Goal: Find specific page/section: Find specific page/section

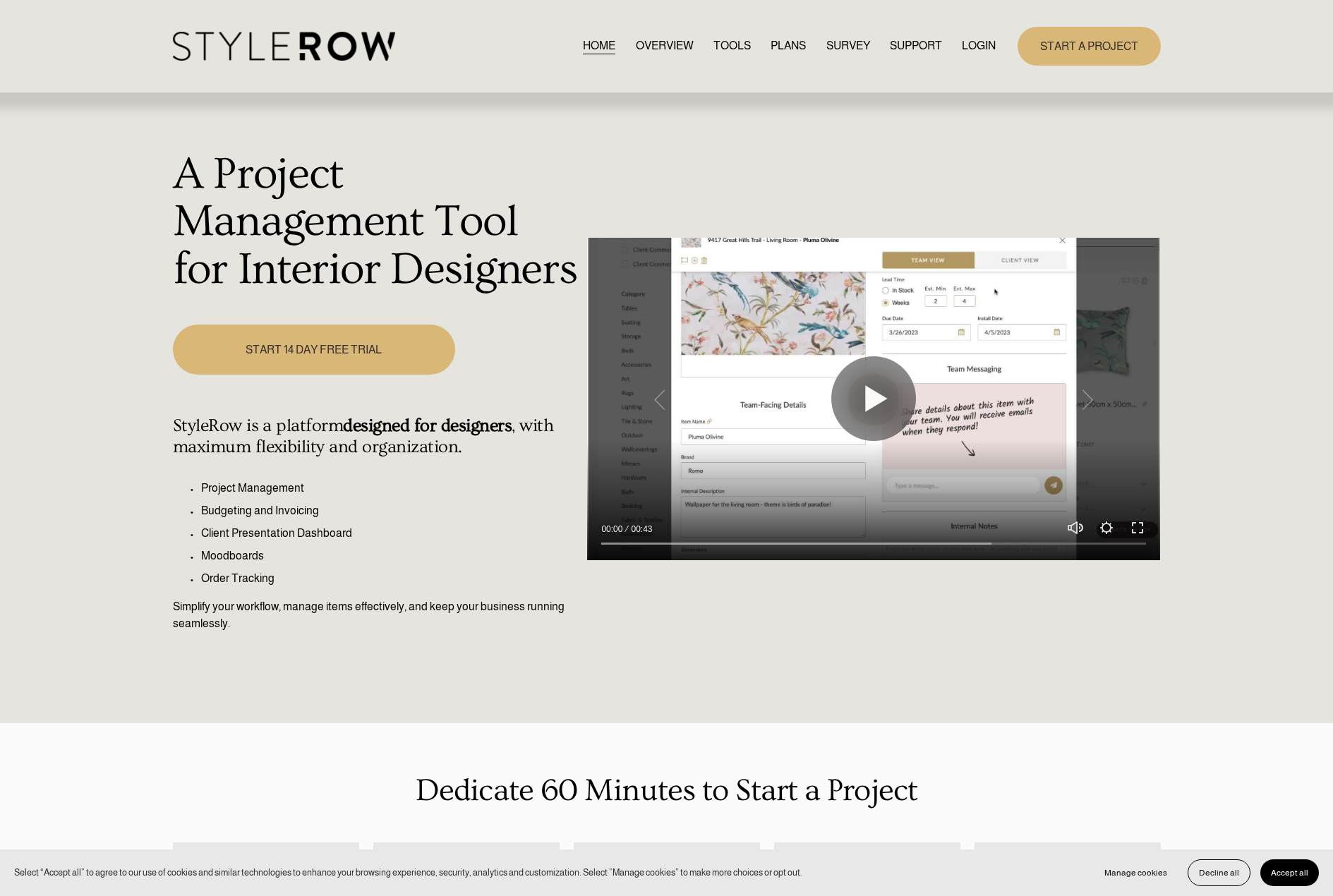
click at [976, 43] on link "LOGIN" at bounding box center [979, 46] width 34 height 19
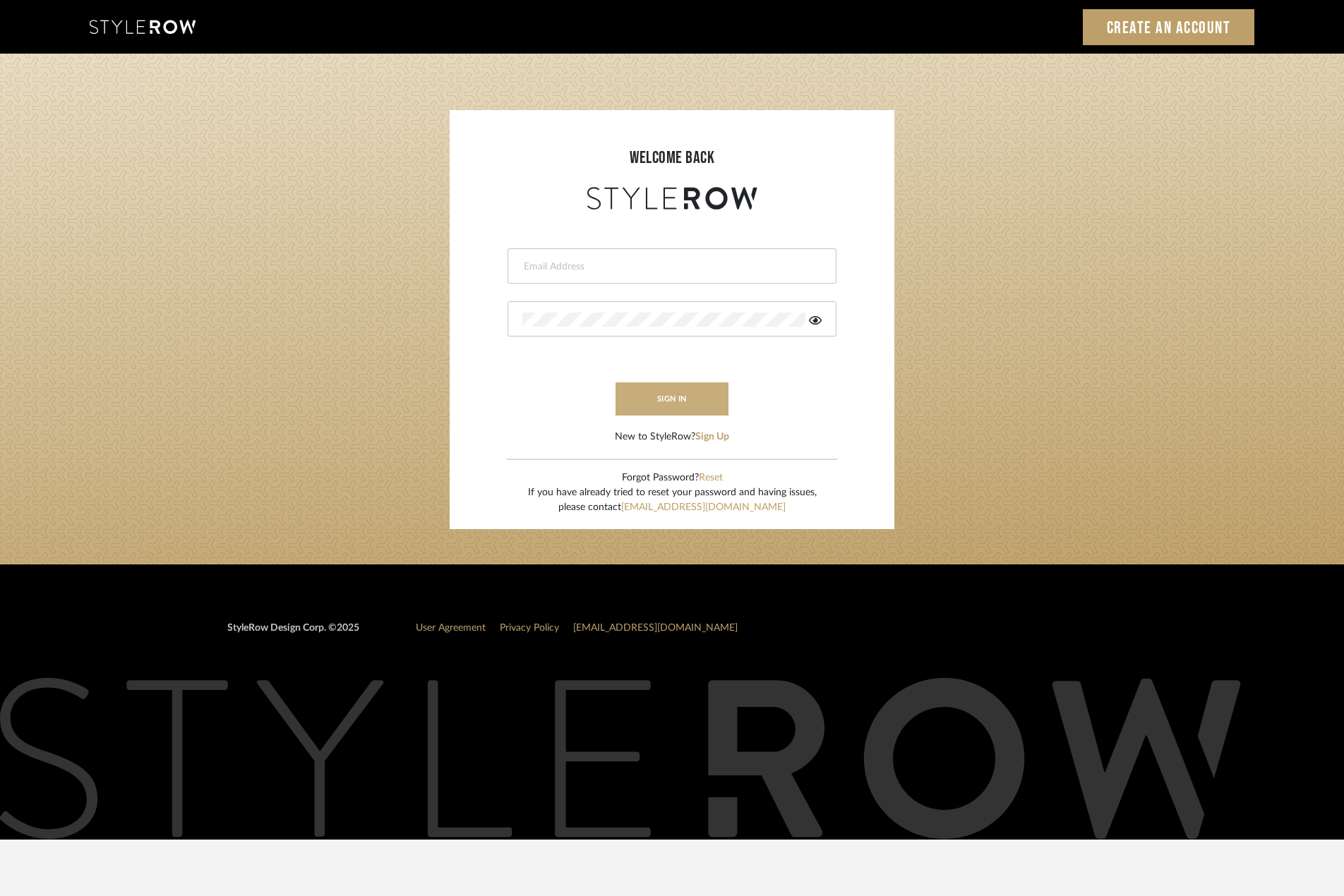
type input "madeleine@studiodb.com"
click at [683, 398] on button "sign in" at bounding box center [672, 399] width 113 height 33
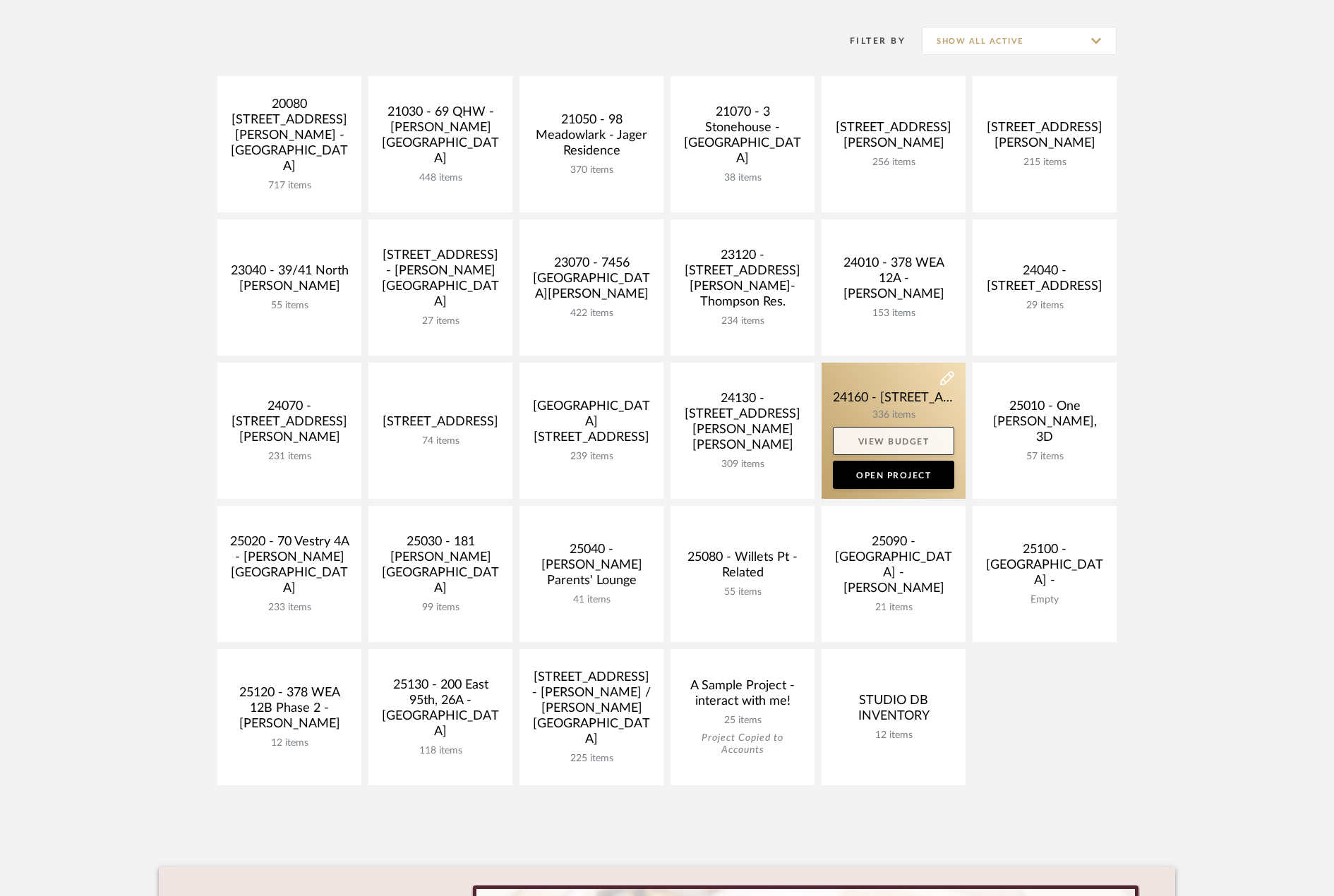
scroll to position [282, 0]
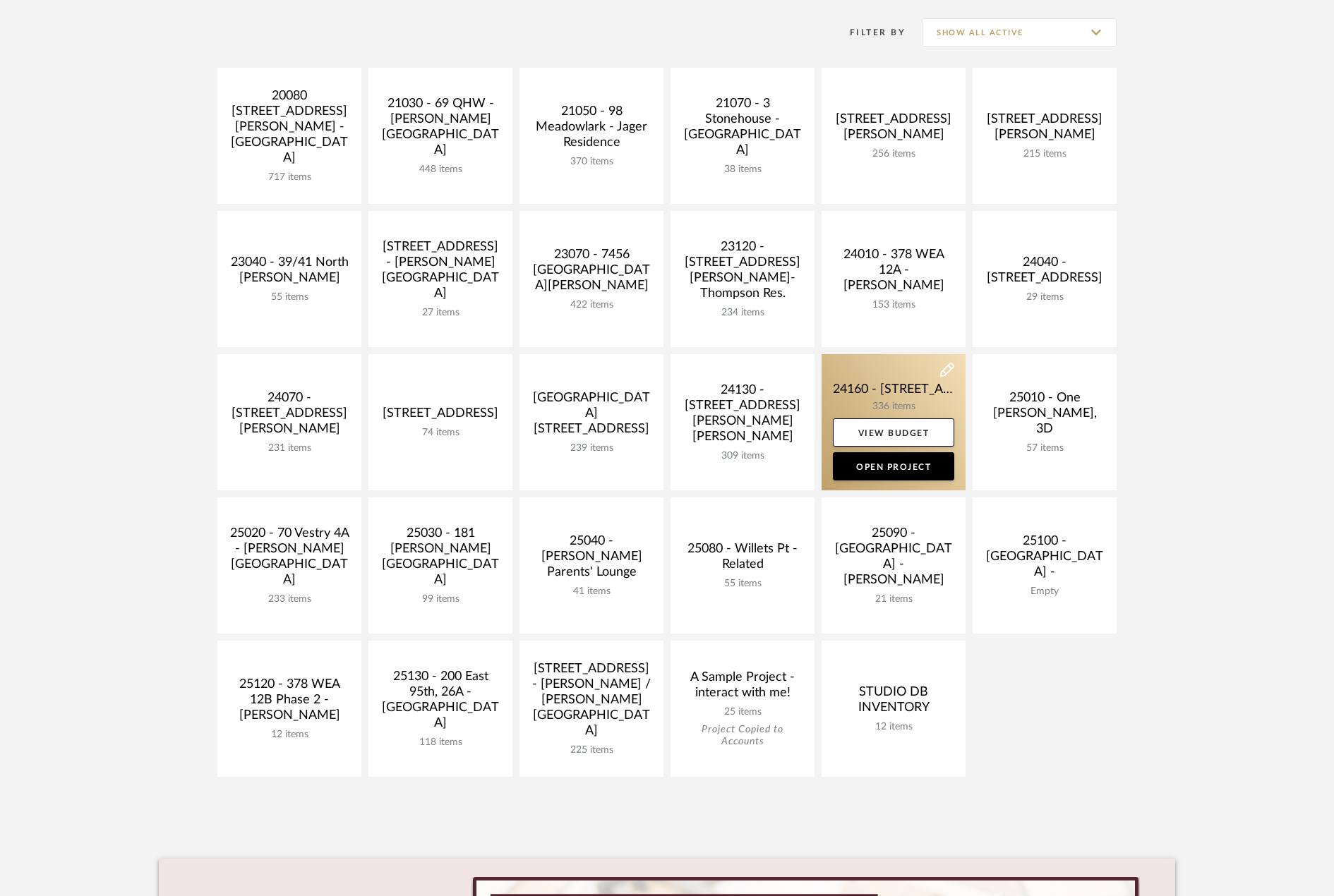
click at [874, 401] on link at bounding box center [894, 423] width 144 height 136
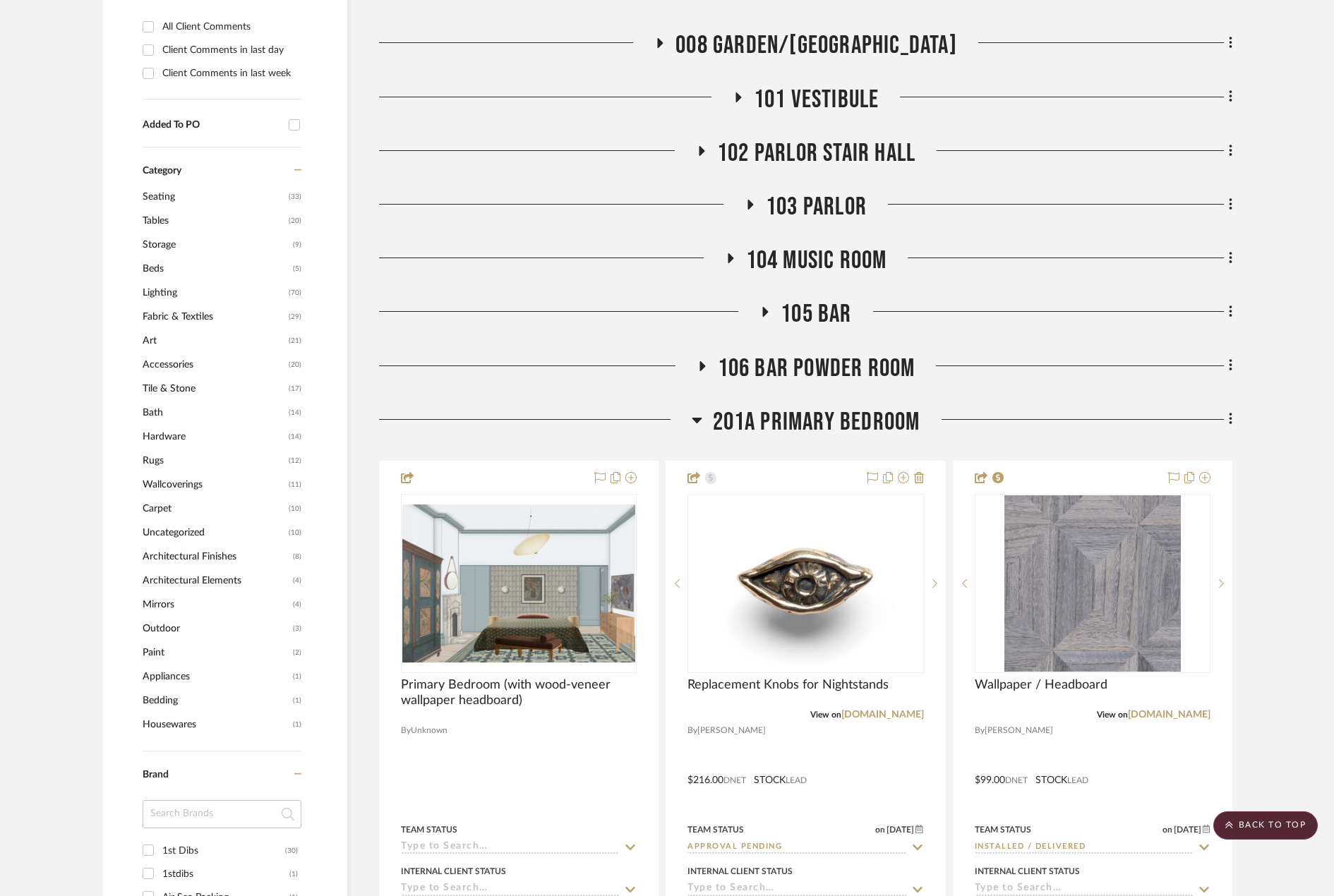
scroll to position [847, 0]
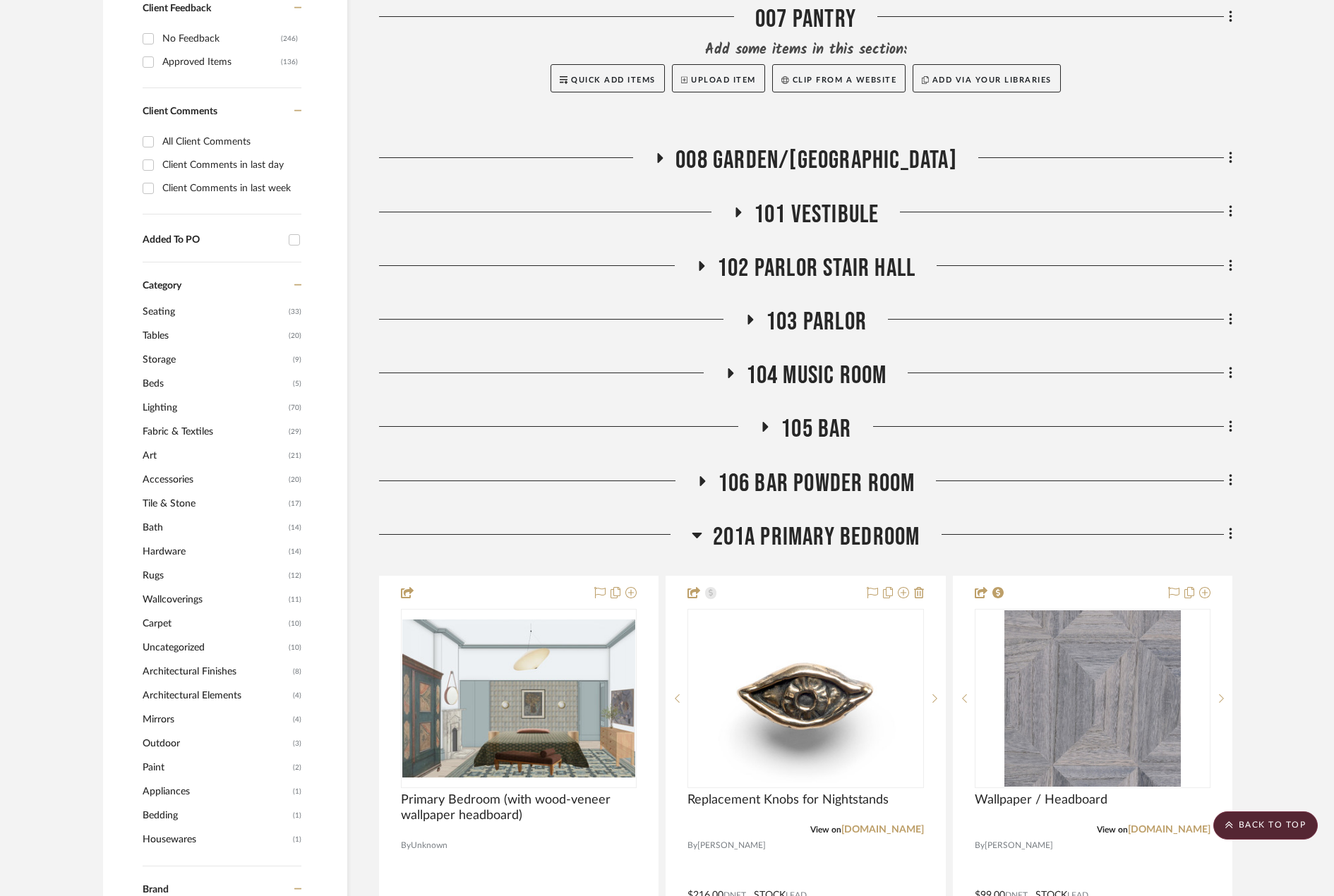
click at [842, 335] on span "103 PARLOR" at bounding box center [816, 322] width 101 height 31
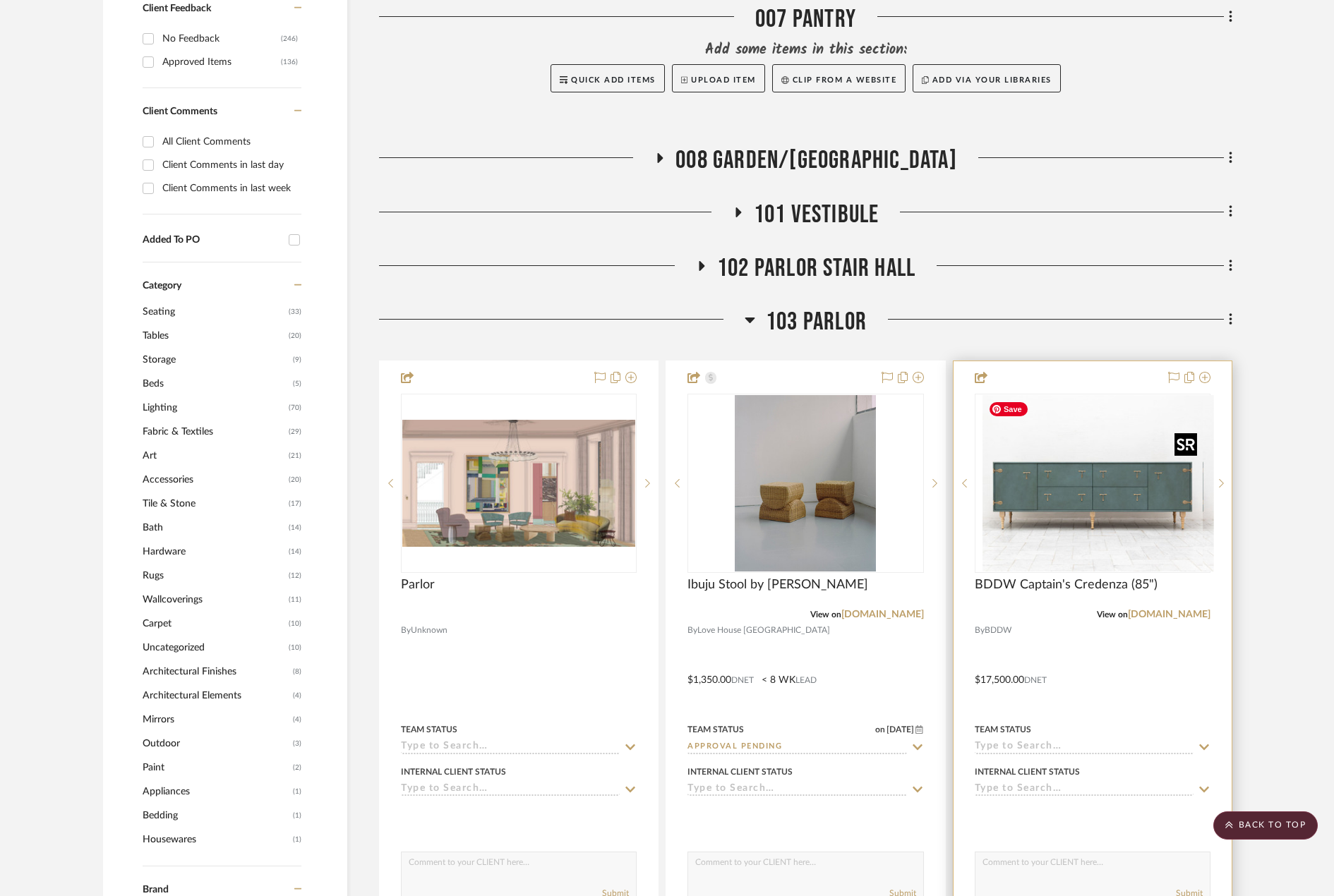
click at [1150, 512] on div at bounding box center [1092, 483] width 236 height 180
click at [1125, 575] on div at bounding box center [1092, 670] width 278 height 618
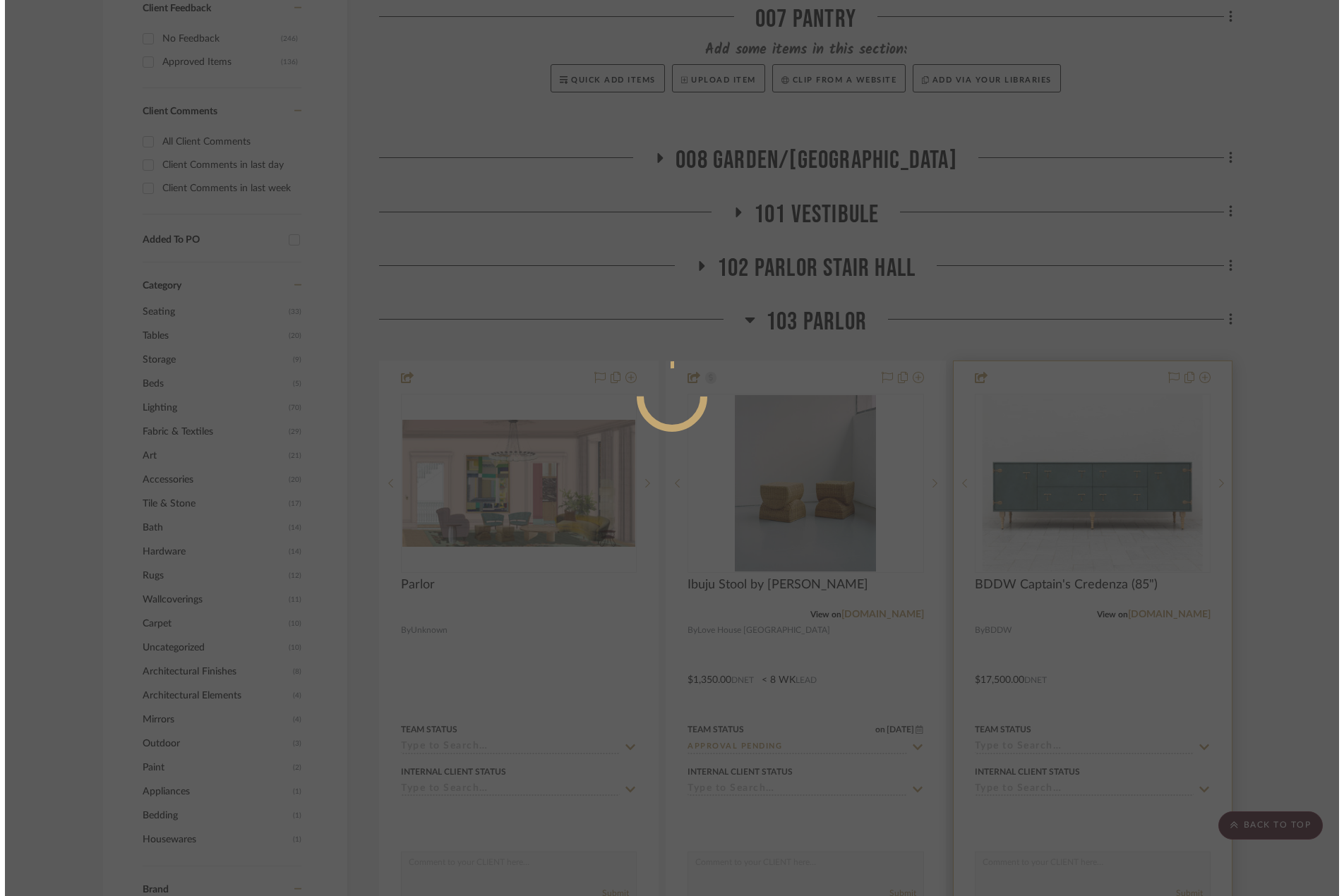
scroll to position [0, 0]
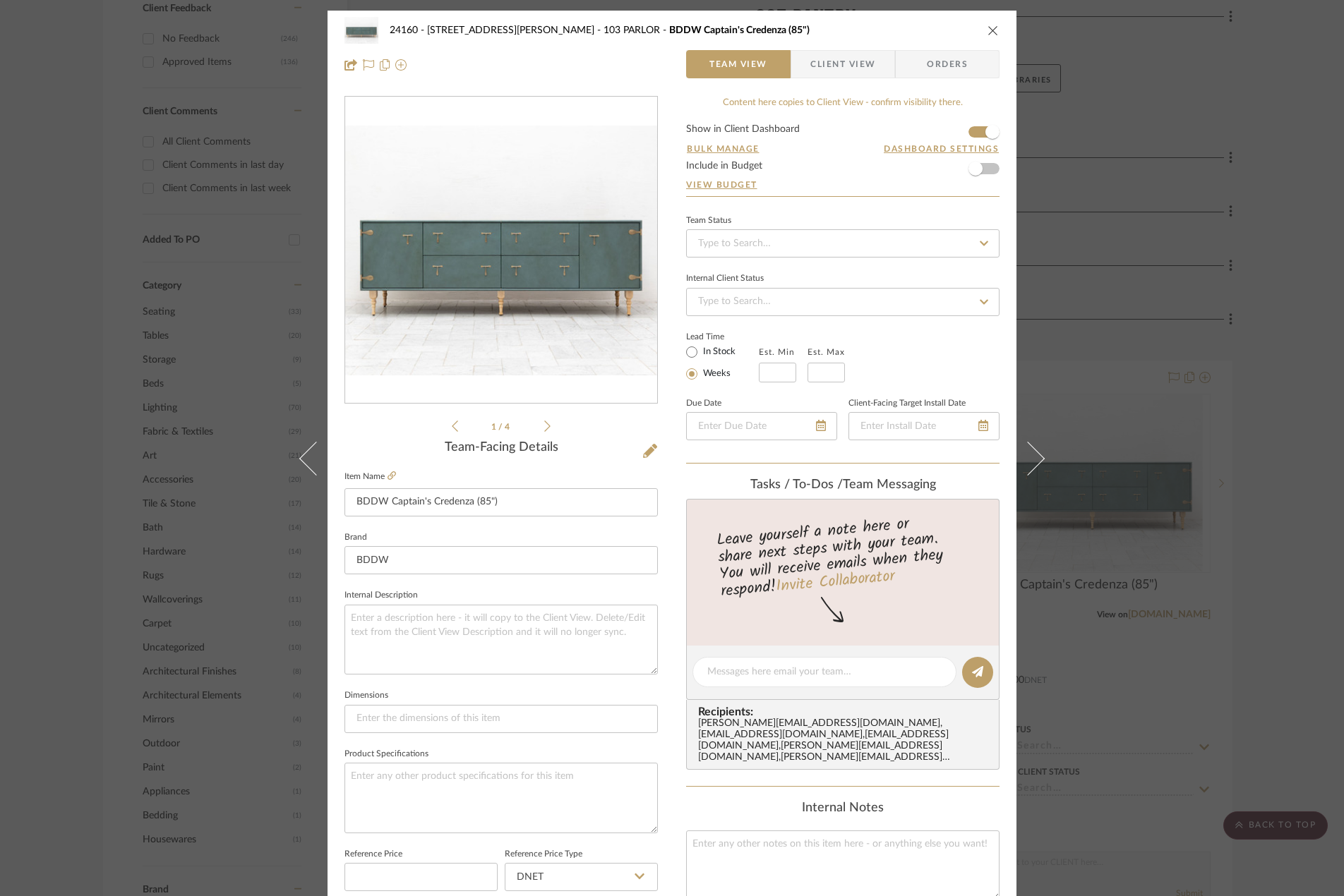
click at [494, 269] on img "0" at bounding box center [501, 250] width 312 height 250
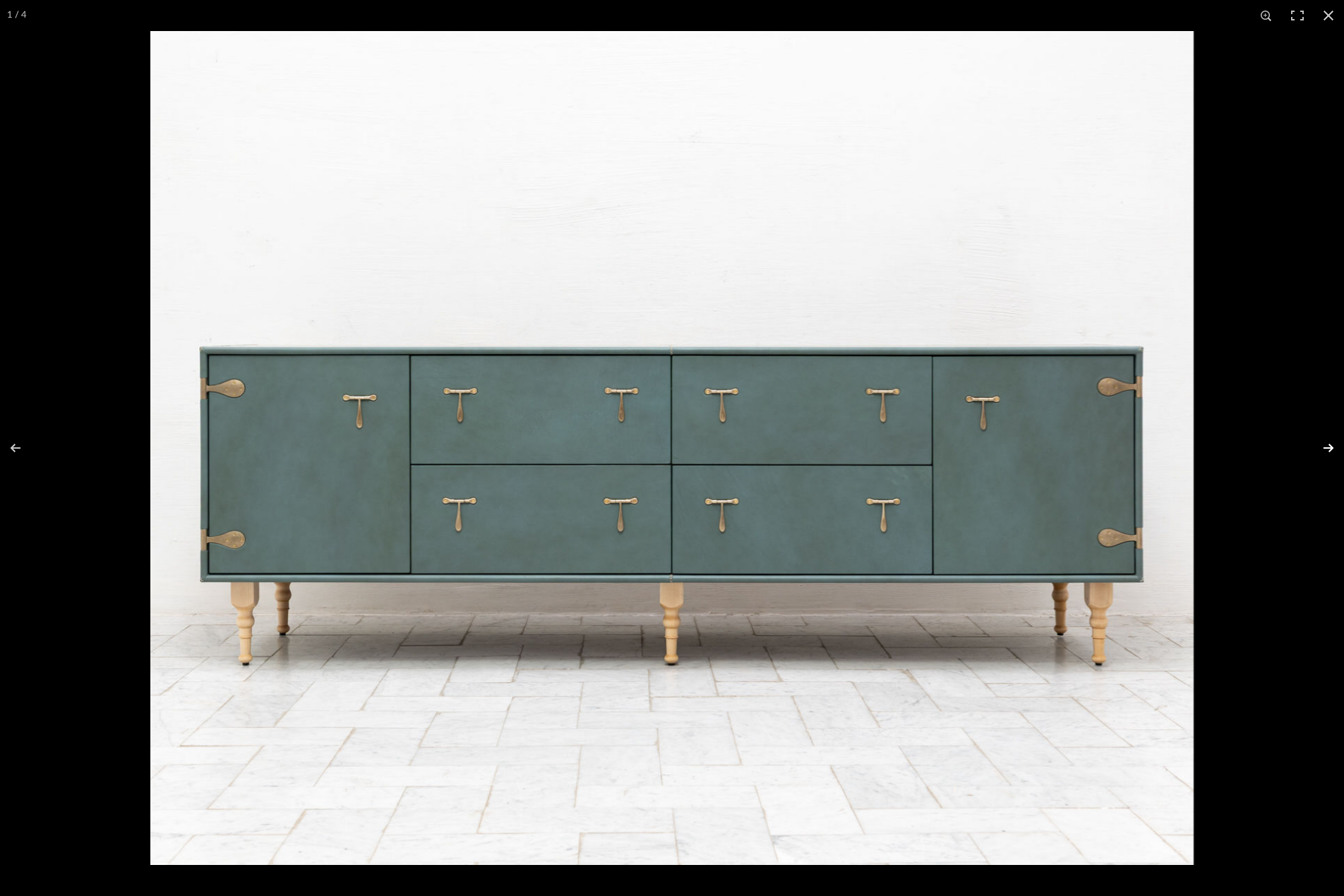
click at [1327, 450] on button at bounding box center [1319, 448] width 49 height 71
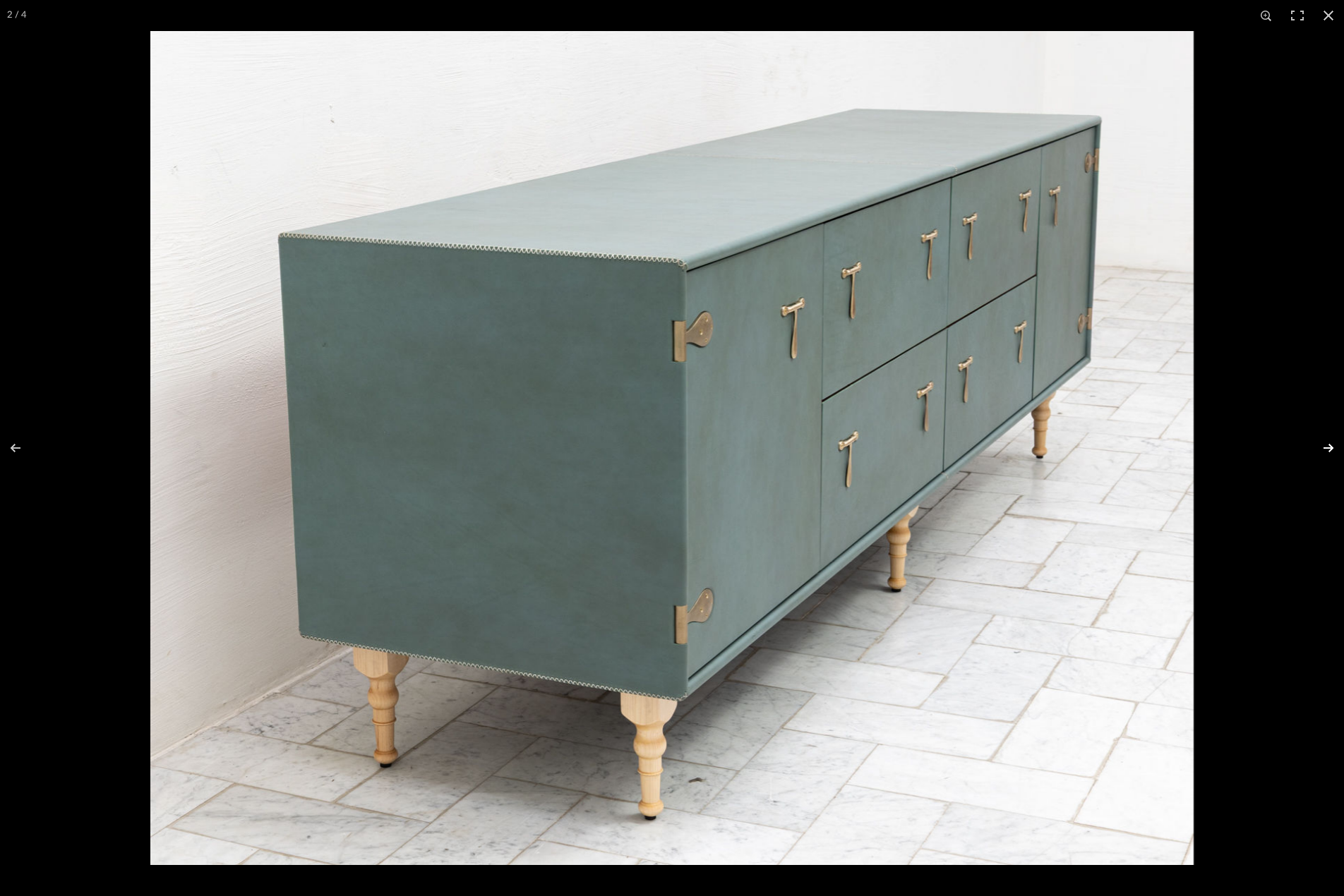
click at [1326, 449] on button at bounding box center [1319, 448] width 49 height 71
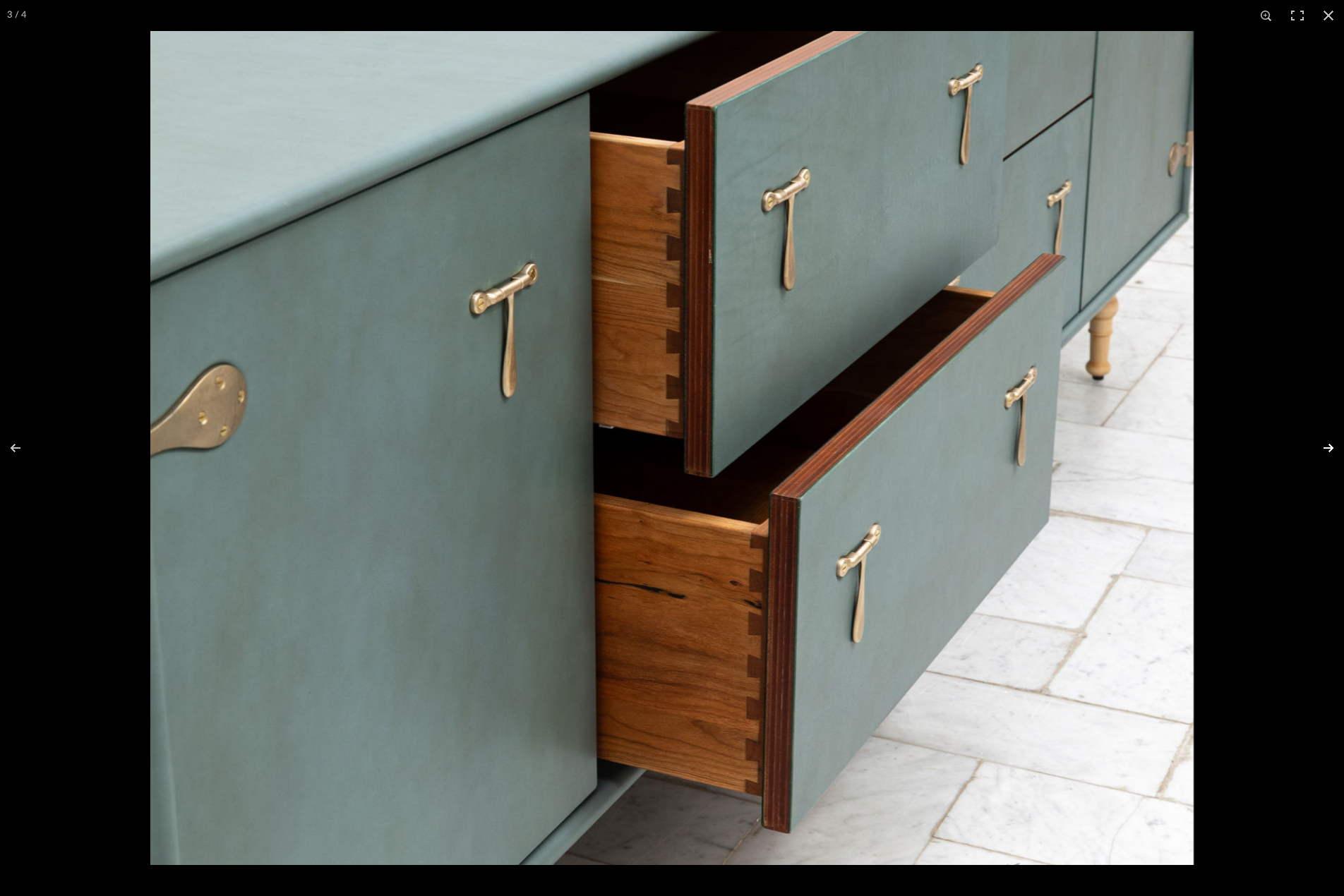
click at [1326, 449] on button at bounding box center [1319, 448] width 49 height 71
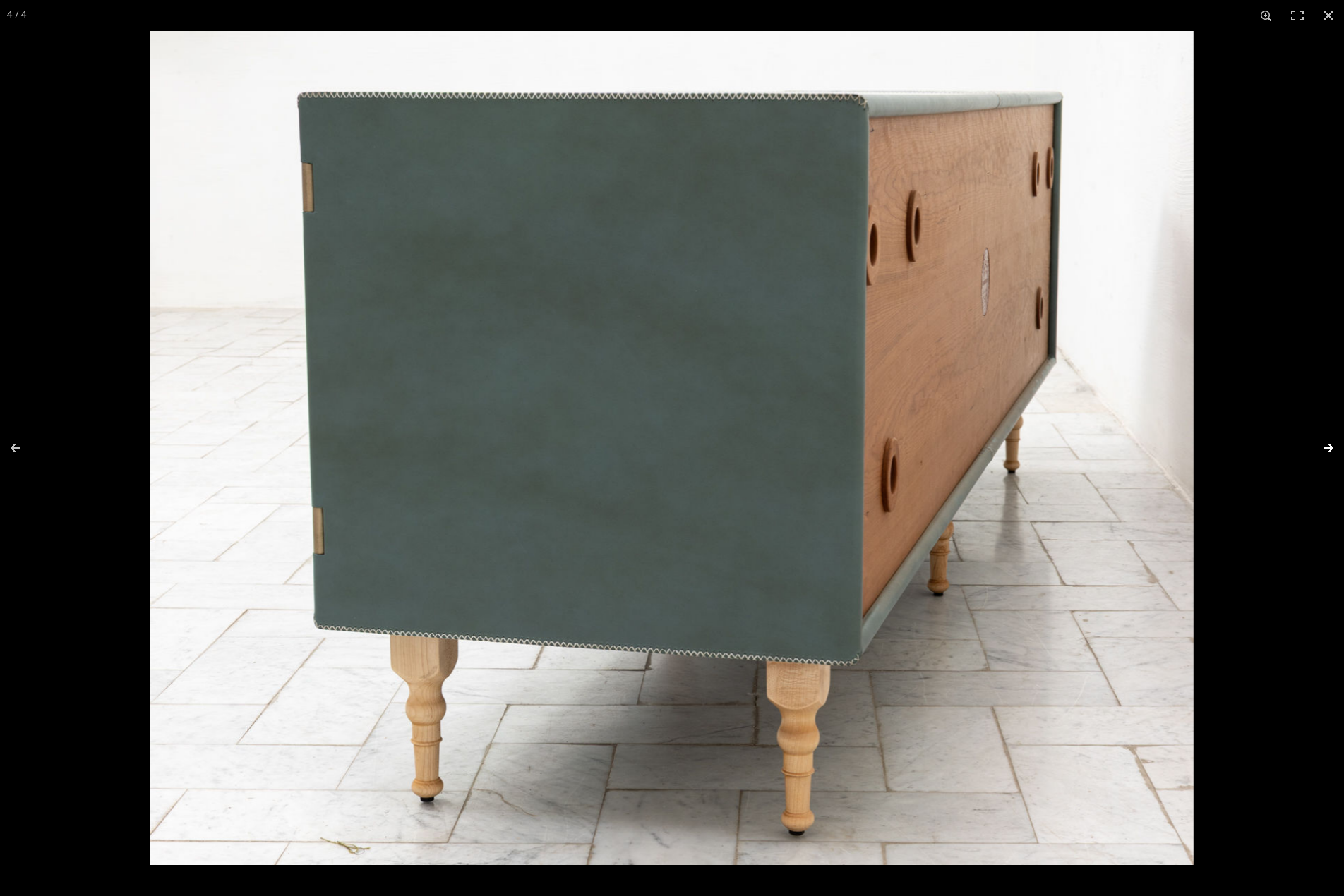
click at [1326, 449] on button at bounding box center [1319, 448] width 49 height 71
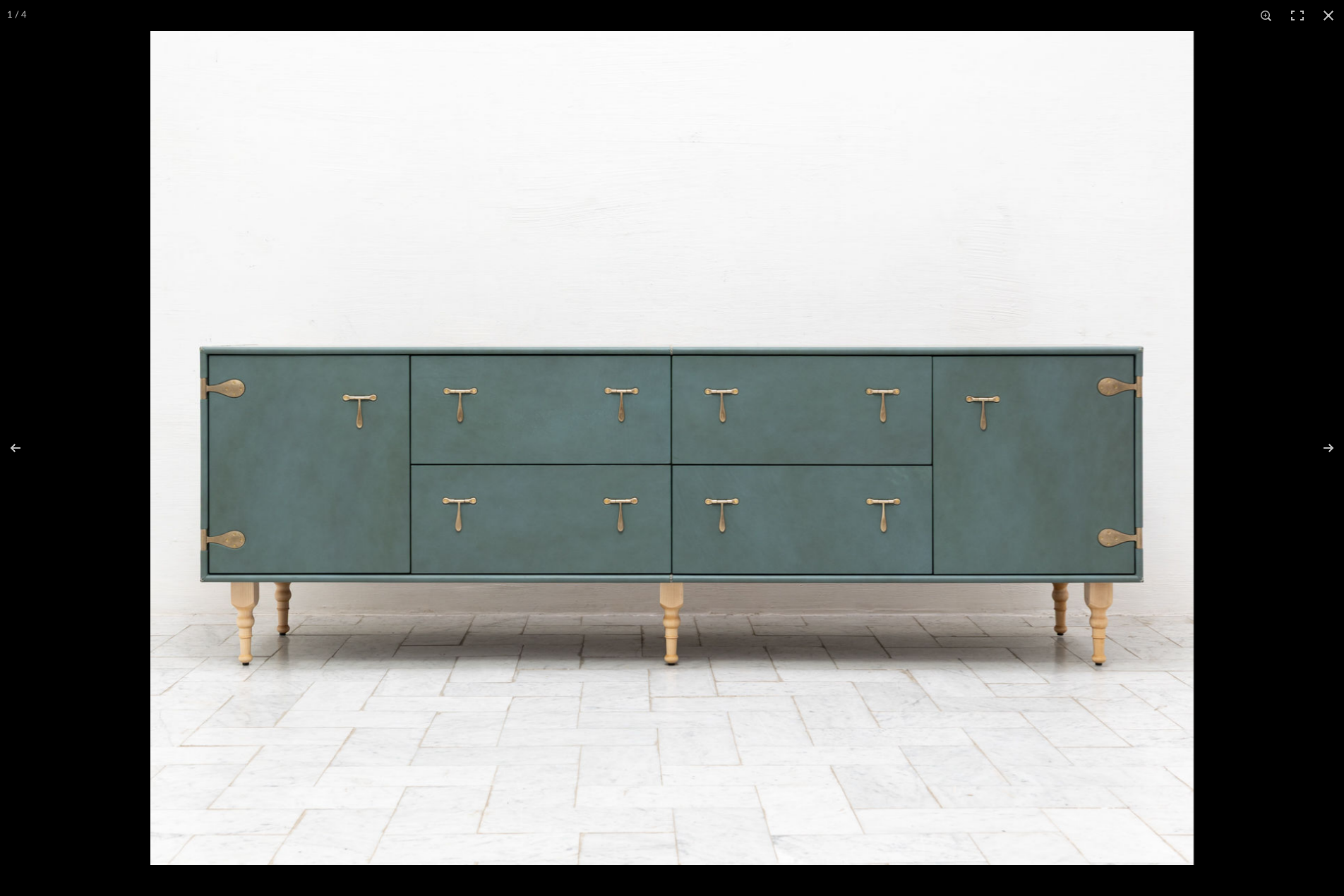
click at [830, 481] on img at bounding box center [672, 448] width 1043 height 834
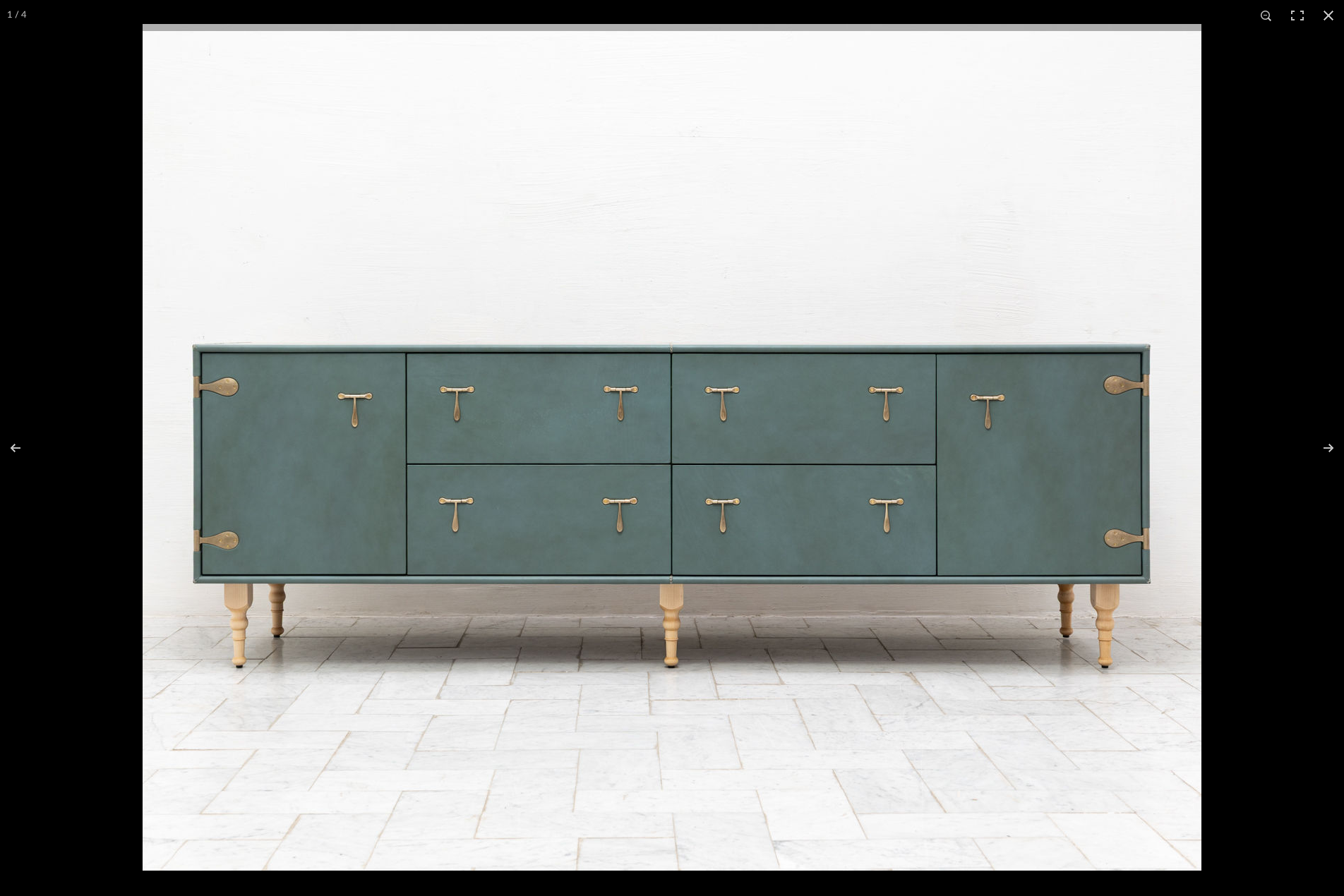
click at [739, 467] on img at bounding box center [672, 448] width 1059 height 847
